Goal: Task Accomplishment & Management: Use online tool/utility

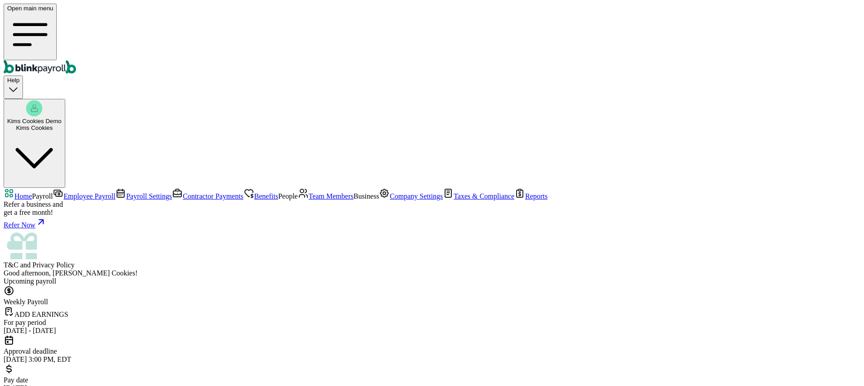
click at [390, 200] on span "Company Settings" at bounding box center [416, 197] width 53 height 8
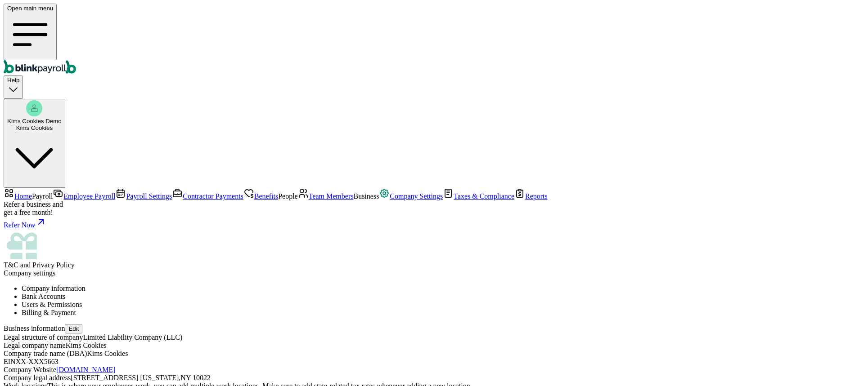
click at [236, 293] on li "Bank Accounts" at bounding box center [441, 297] width 839 height 8
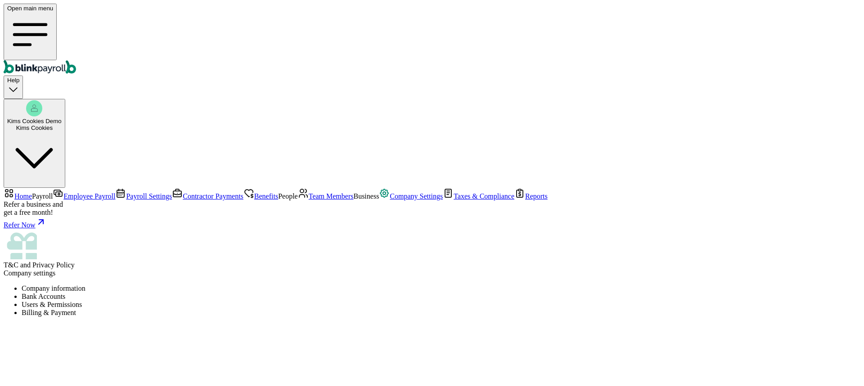
click at [315, 301] on li "Users & Permissions" at bounding box center [441, 305] width 839 height 8
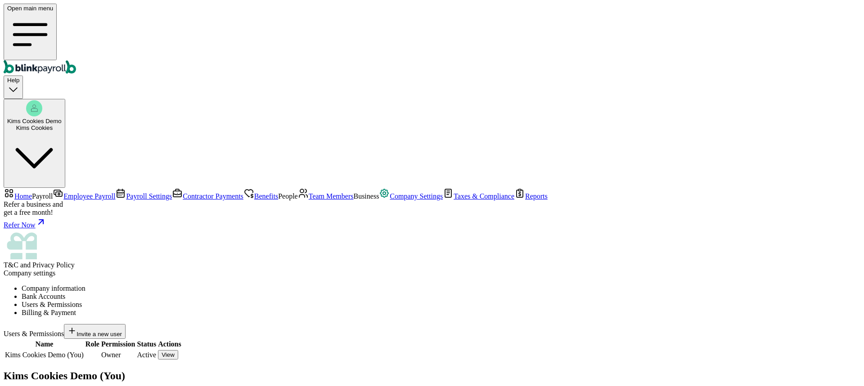
click at [122, 331] on span "Invite a new user" at bounding box center [98, 334] width 45 height 7
click at [453, 200] on span "Taxes & Compliance" at bounding box center [483, 197] width 61 height 8
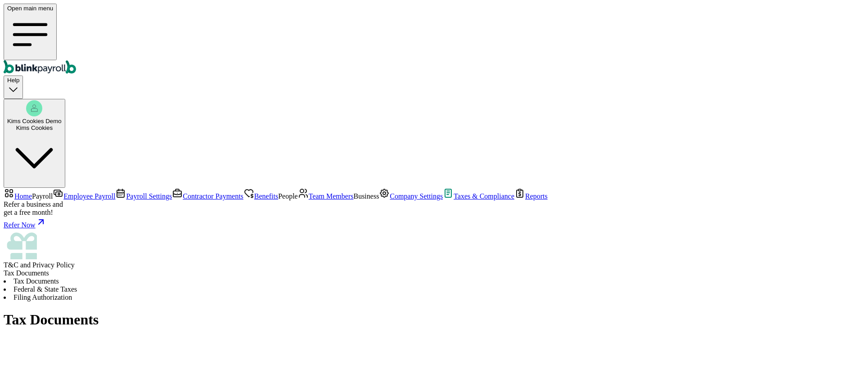
click at [207, 286] on li "Federal & State Taxes" at bounding box center [432, 290] width 857 height 8
click at [514, 200] on link "Reports" at bounding box center [530, 197] width 33 height 8
click at [390, 200] on span "Company Settings" at bounding box center [416, 197] width 53 height 8
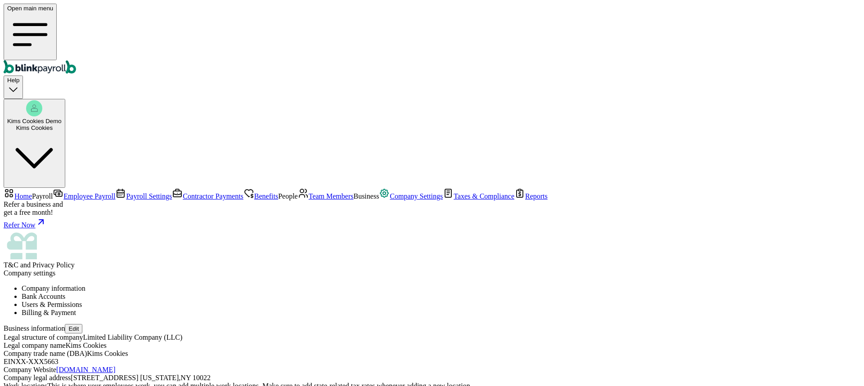
click at [309, 193] on span "Team Members" at bounding box center [331, 197] width 45 height 8
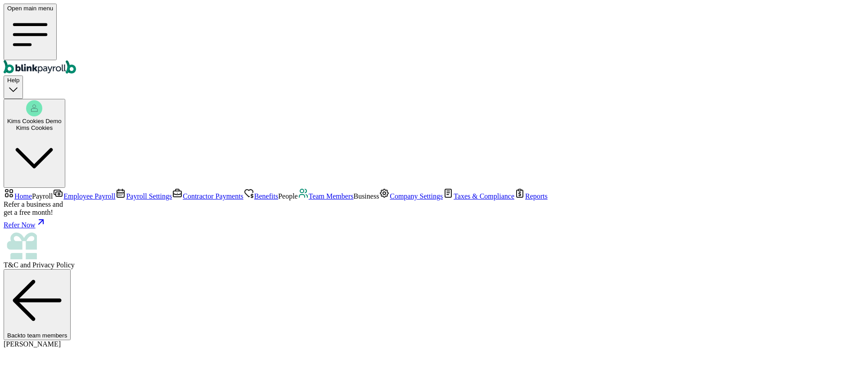
select select "[STREET_ADDRESS][US_STATE]"
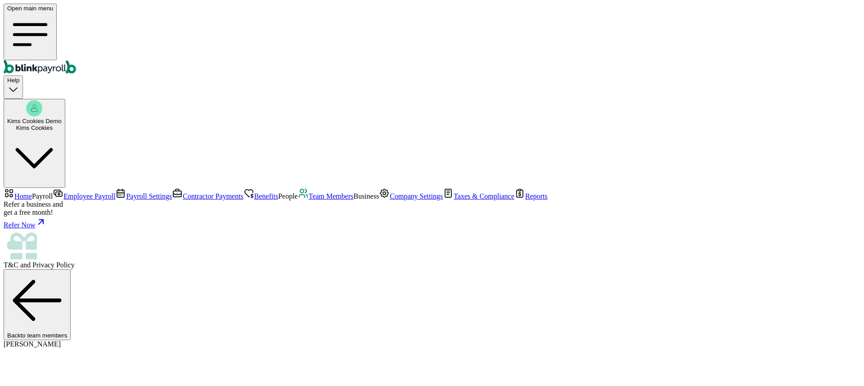
radio input "true"
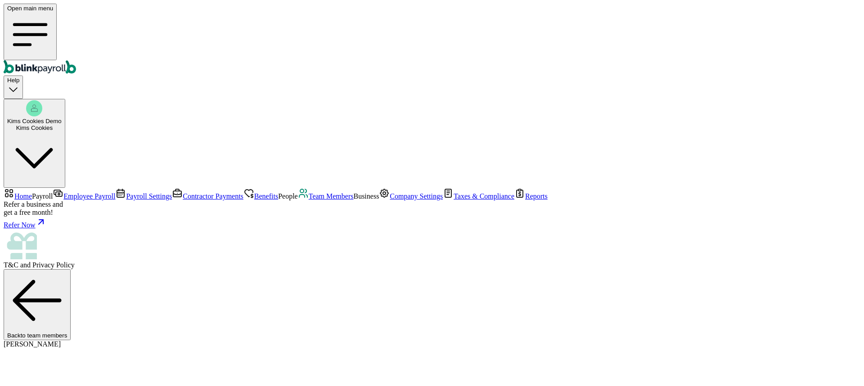
scroll to position [0, 0]
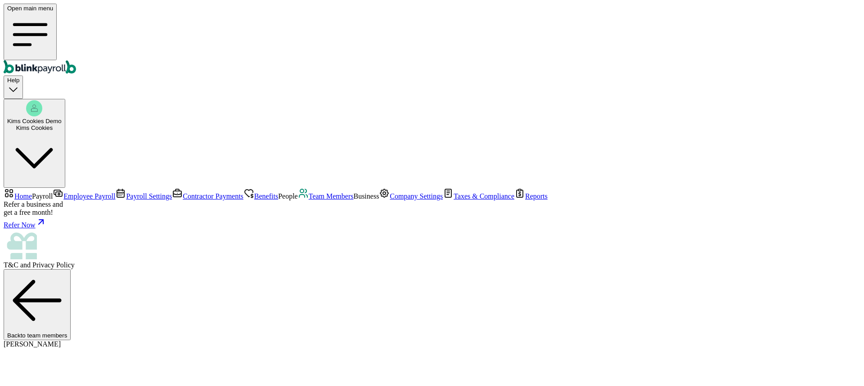
click at [309, 193] on span "Team Members" at bounding box center [331, 197] width 45 height 8
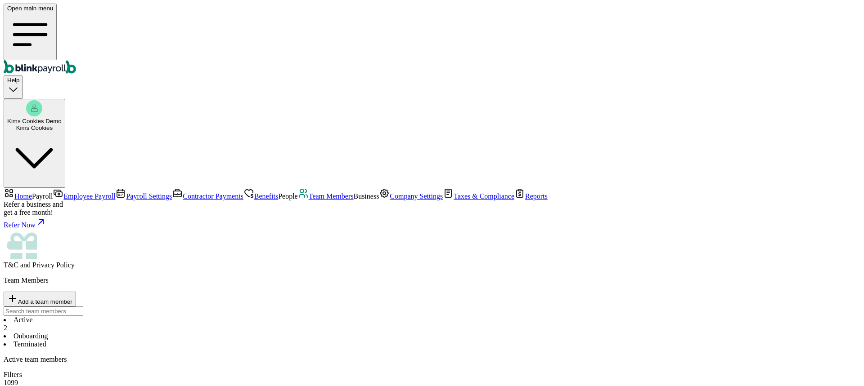
click at [63, 193] on span "Employee Payroll" at bounding box center [89, 197] width 52 height 8
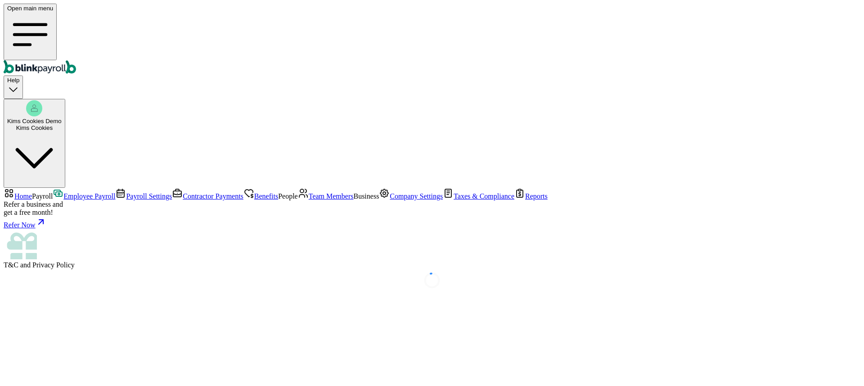
select select "direct_deposit"
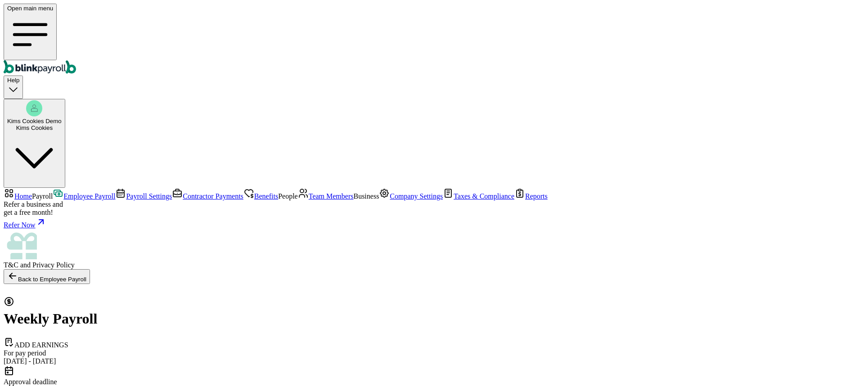
select select "direct_deposit"
type input "45"
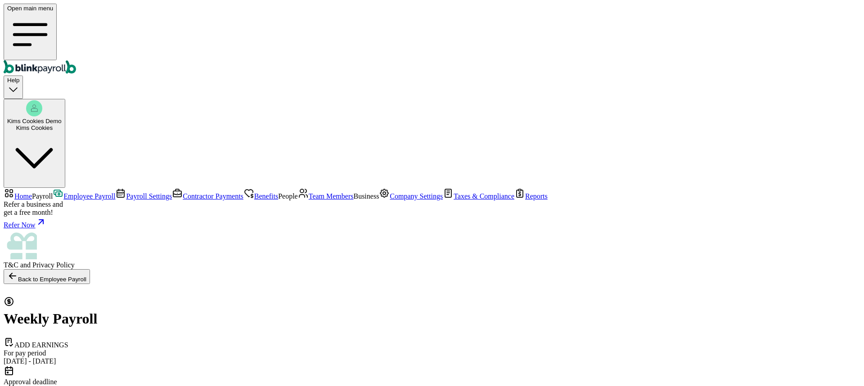
select select "direct_deposit"
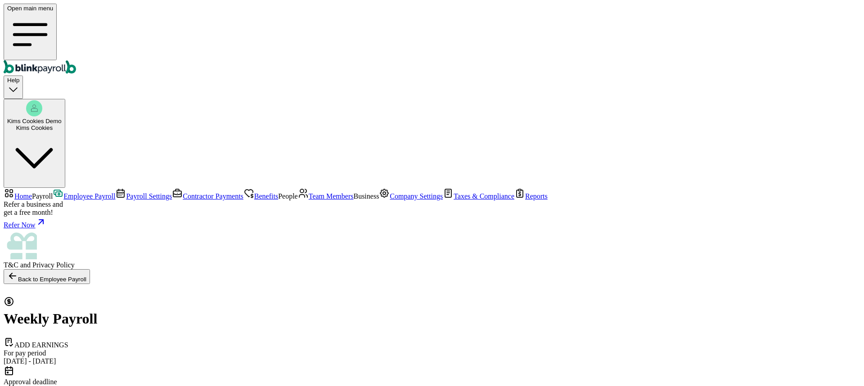
drag, startPoint x: 202, startPoint y: 168, endPoint x: 132, endPoint y: 164, distance: 69.9
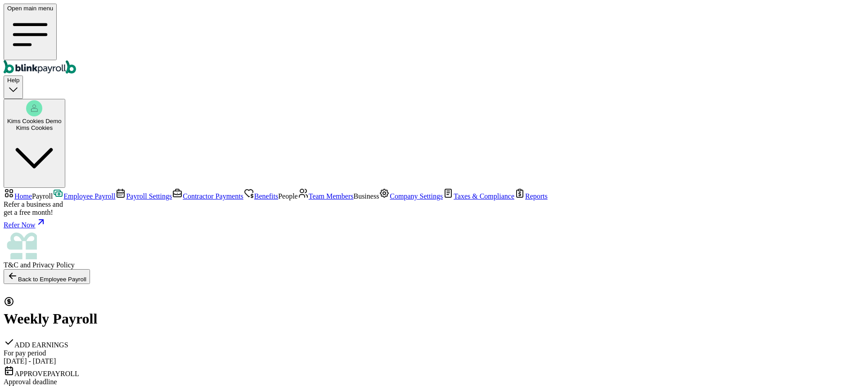
scroll to position [138, 0]
drag, startPoint x: 431, startPoint y: 75, endPoint x: 464, endPoint y: 75, distance: 33.3
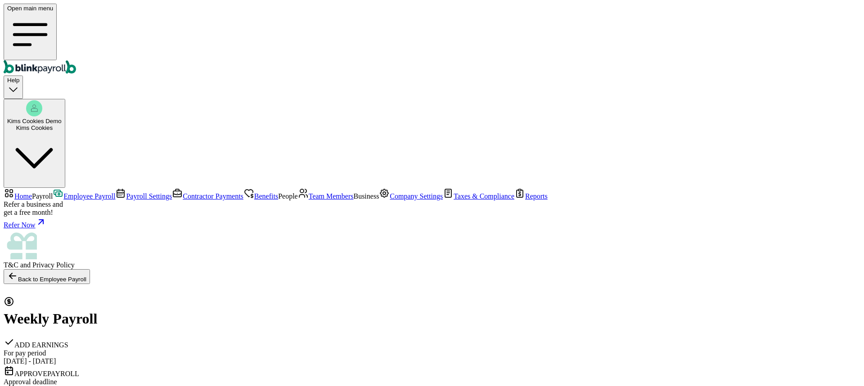
drag, startPoint x: 574, startPoint y: 73, endPoint x: 626, endPoint y: 74, distance: 51.7
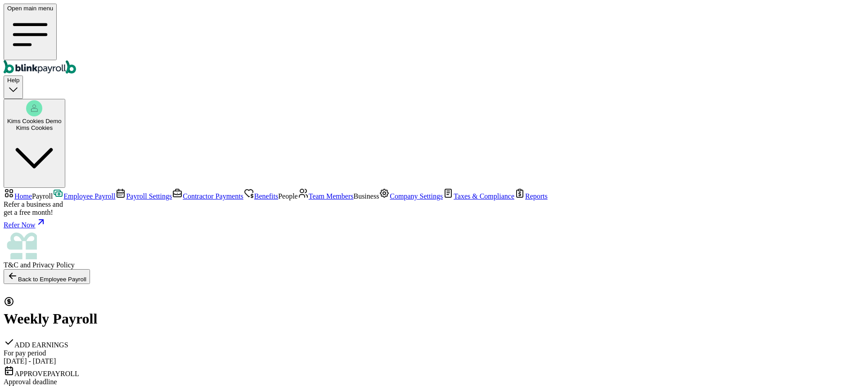
scroll to position [93, 0]
drag, startPoint x: 199, startPoint y: 160, endPoint x: 135, endPoint y: 158, distance: 63.5
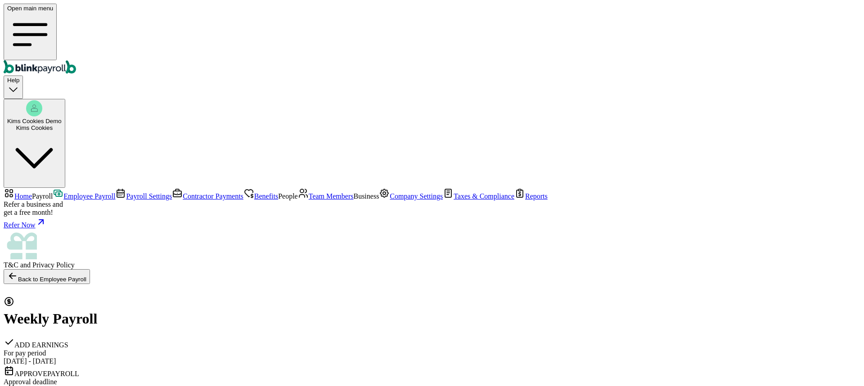
drag, startPoint x: 511, startPoint y: 122, endPoint x: 563, endPoint y: 126, distance: 51.9
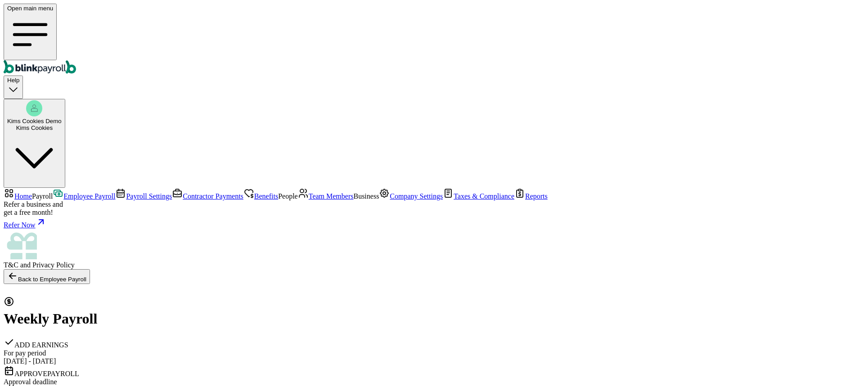
drag, startPoint x: 448, startPoint y: 71, endPoint x: 478, endPoint y: 72, distance: 30.2
drag, startPoint x: 592, startPoint y: 261, endPoint x: 623, endPoint y: 254, distance: 31.8
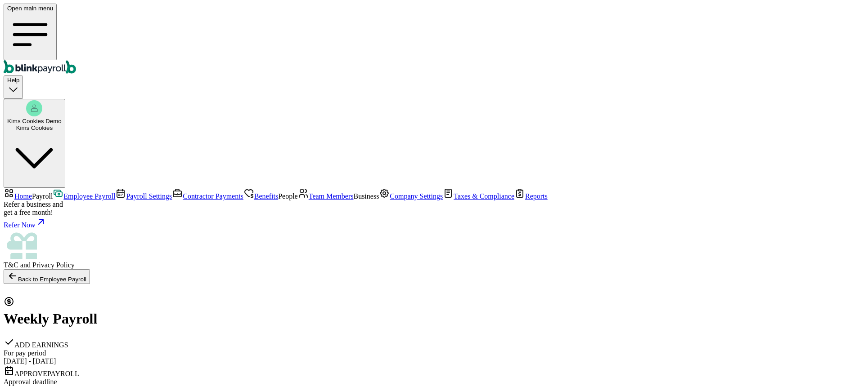
scroll to position [322, 0]
checkbox input "true"
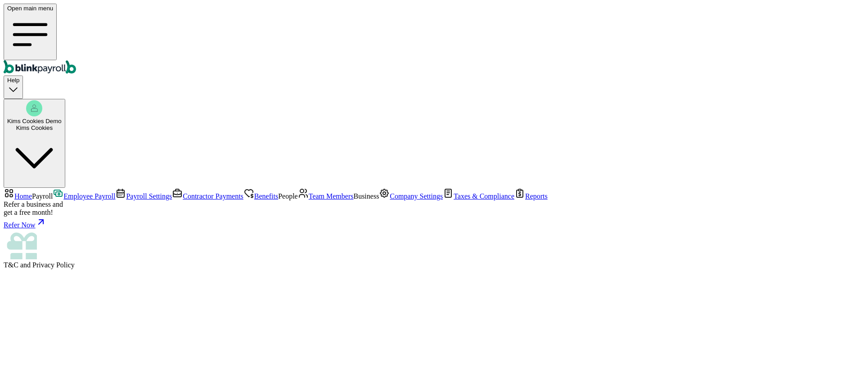
scroll to position [140, 0]
click at [309, 193] on span "Team Members" at bounding box center [331, 197] width 45 height 8
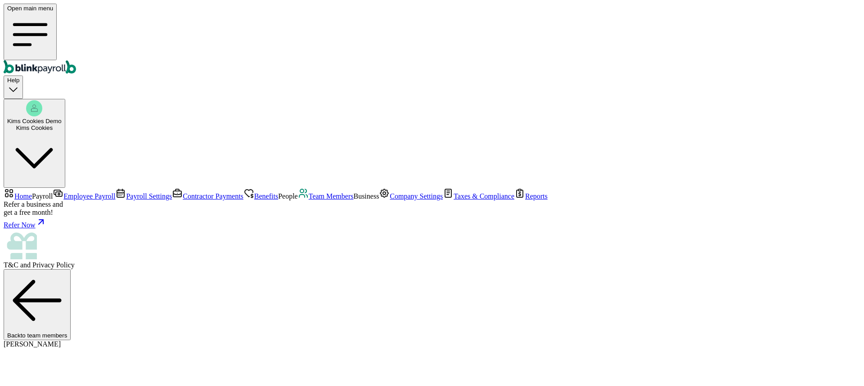
click at [183, 193] on span "Contractor Payments" at bounding box center [213, 197] width 61 height 8
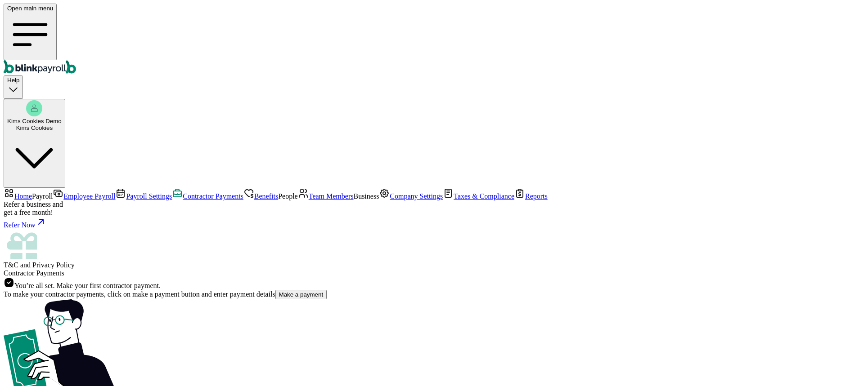
click at [275, 290] on button "Make a payment" at bounding box center [301, 294] width 52 height 9
select select "direct_deposit"
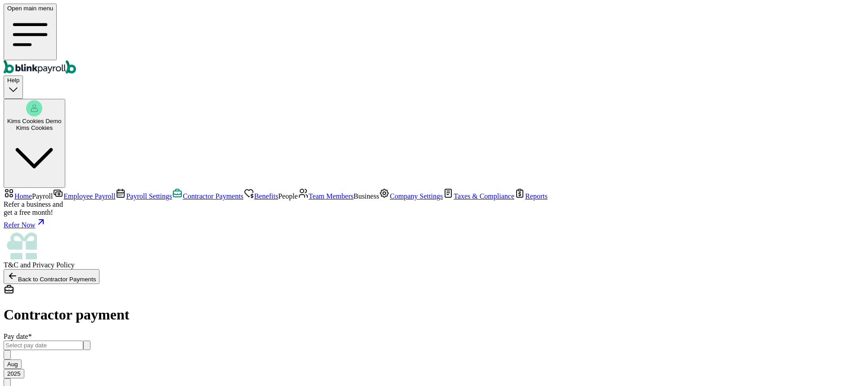
click at [87, 348] on icon "button" at bounding box center [87, 348] width 0 height 0
click at [278, 284] on div "Contractor payment" at bounding box center [432, 303] width 857 height 39
click at [83, 341] on input "text" at bounding box center [44, 345] width 80 height 9
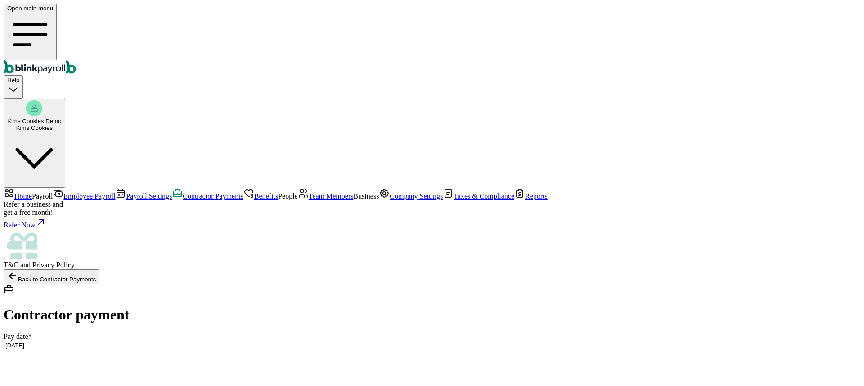
type input "[DATE] ~ [DATE]"
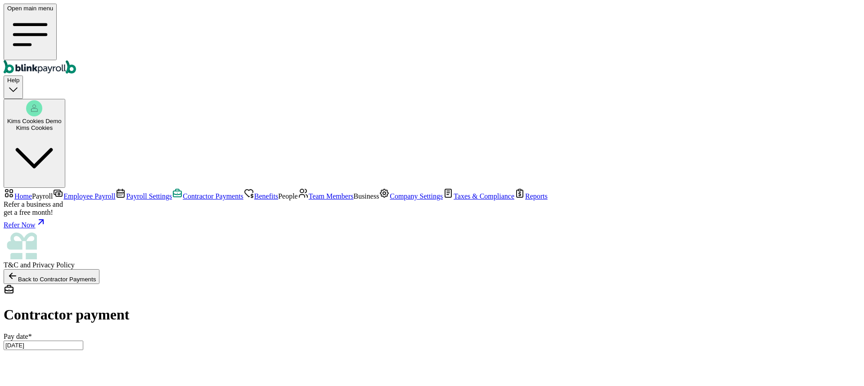
drag, startPoint x: 418, startPoint y: 291, endPoint x: 386, endPoint y: 287, distance: 33.0
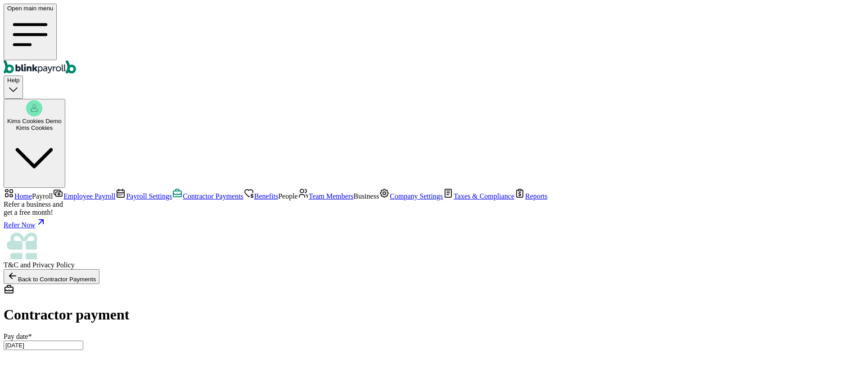
drag, startPoint x: 430, startPoint y: 290, endPoint x: 383, endPoint y: 285, distance: 47.5
type input "160.00"
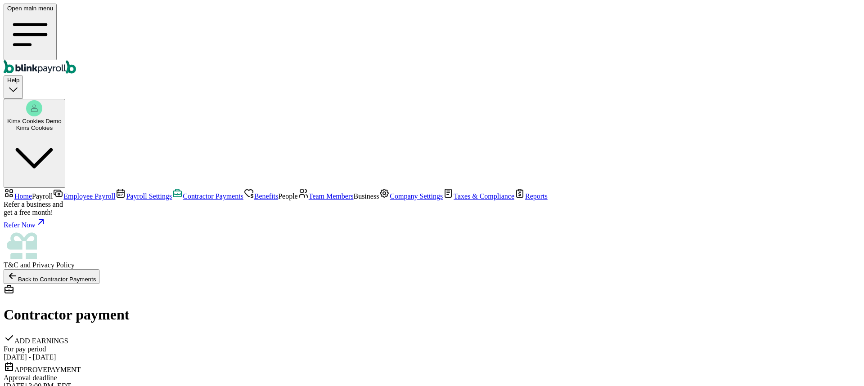
drag, startPoint x: 213, startPoint y: 140, endPoint x: 129, endPoint y: 138, distance: 84.2
drag, startPoint x: 304, startPoint y: 142, endPoint x: 312, endPoint y: 143, distance: 7.7
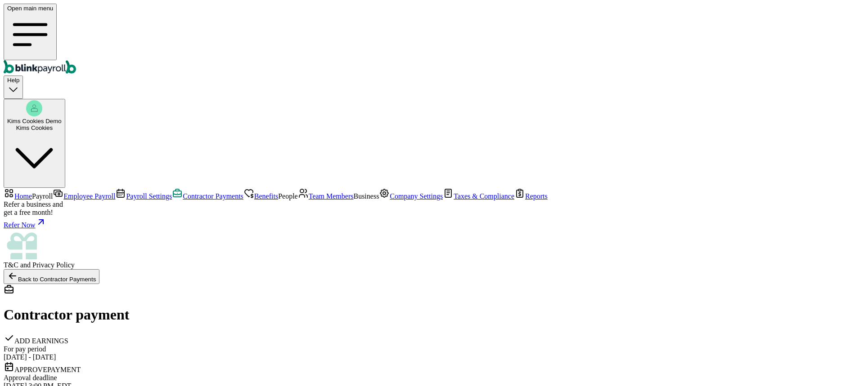
drag, startPoint x: 184, startPoint y: 144, endPoint x: 332, endPoint y: 145, distance: 148.0
drag, startPoint x: 315, startPoint y: 143, endPoint x: 377, endPoint y: 146, distance: 61.7
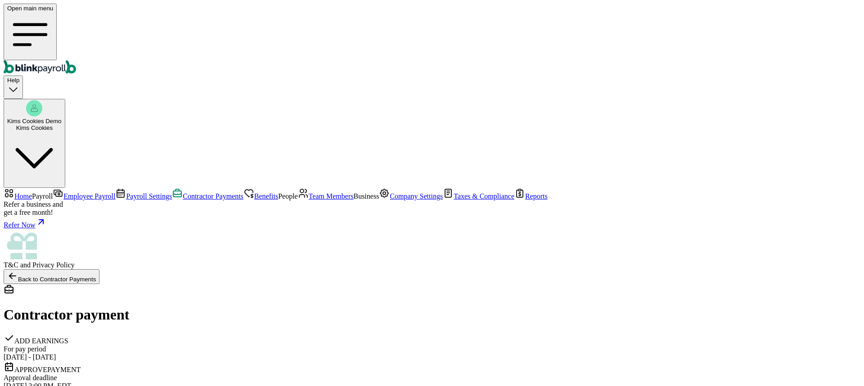
scroll to position [0, 0]
checkbox input "true"
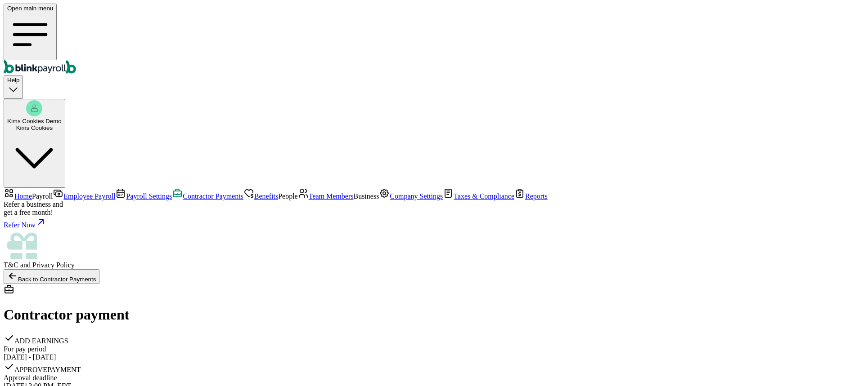
click at [32, 193] on span "Home" at bounding box center [23, 197] width 18 height 8
